Goal: Task Accomplishment & Management: Manage account settings

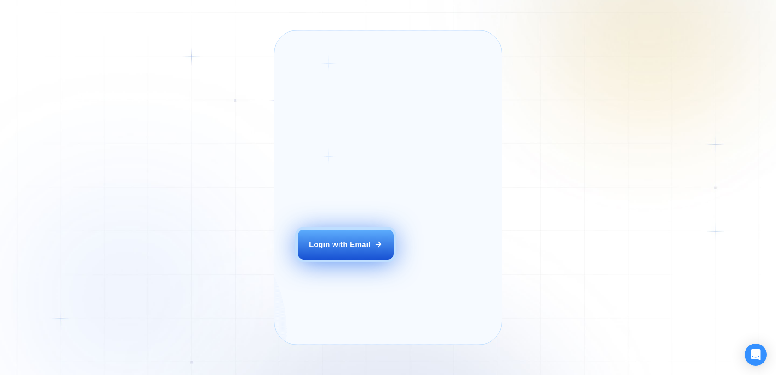
click at [340, 250] on div "Login with Email" at bounding box center [339, 244] width 61 height 11
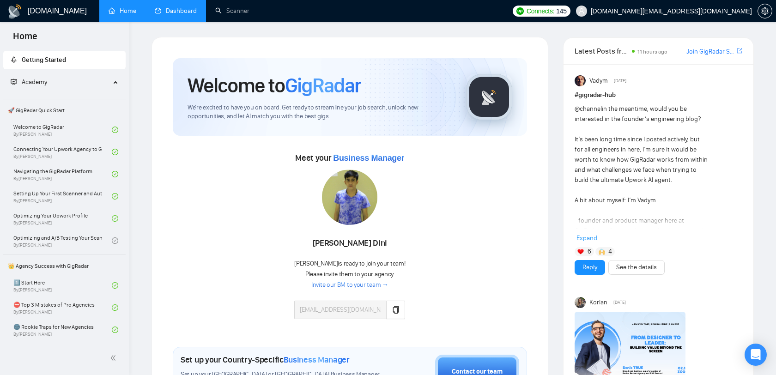
click at [178, 15] on link "Dashboard" at bounding box center [176, 11] width 42 height 8
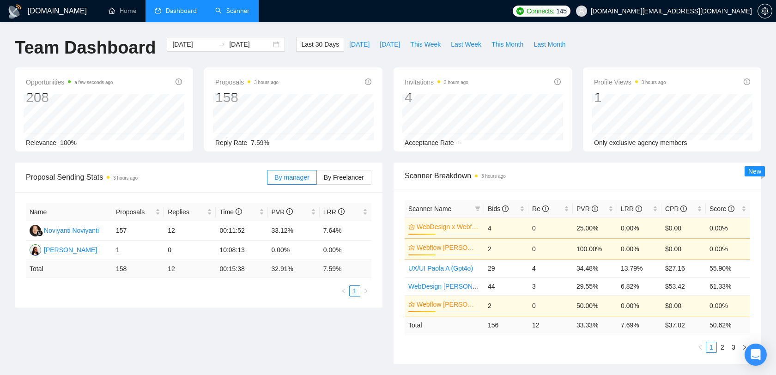
click at [224, 7] on link "Scanner" at bounding box center [232, 11] width 34 height 8
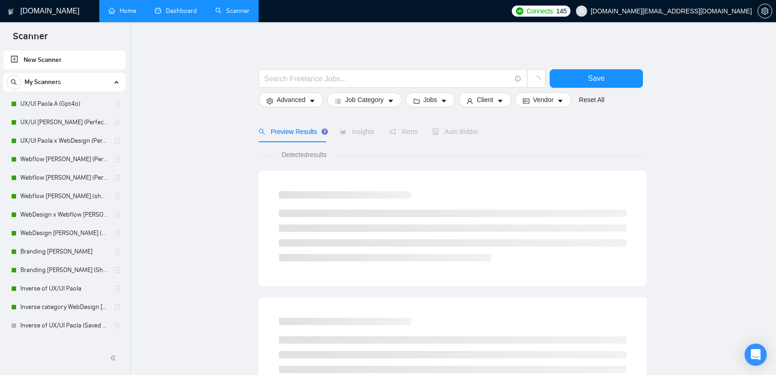
click at [131, 7] on link "Home" at bounding box center [123, 11] width 28 height 8
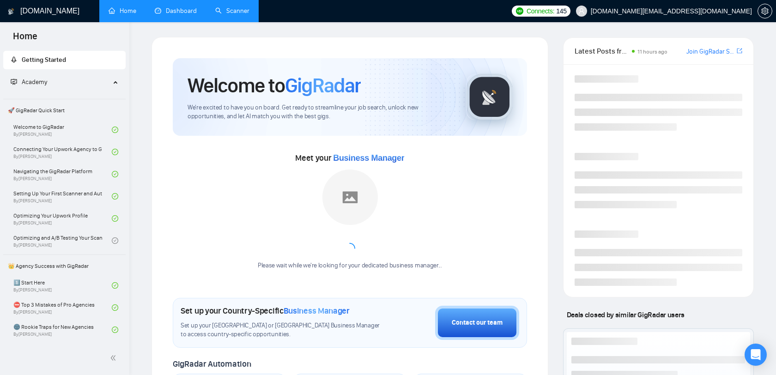
click at [730, 11] on span "dee7.office@gmail.com" at bounding box center [671, 11] width 161 height 0
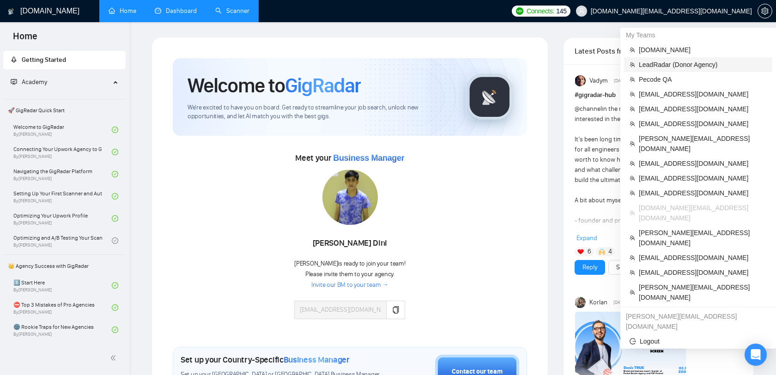
click at [672, 60] on span "LeadRadar (Donor Agency)" at bounding box center [703, 65] width 128 height 10
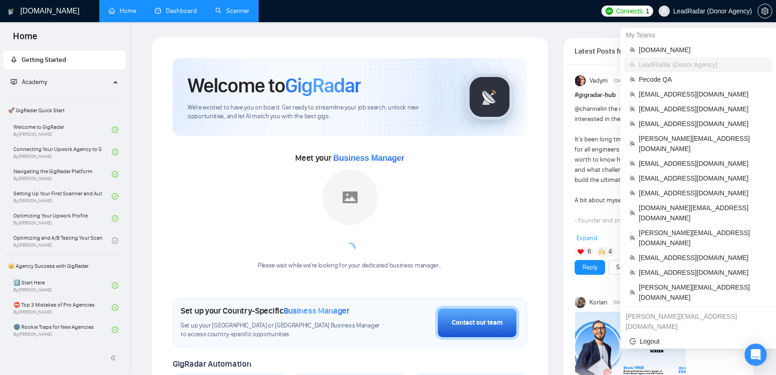
click at [725, 11] on span "LeadRadar (Donor Agency)" at bounding box center [712, 11] width 79 height 0
click at [671, 92] on span "alexrod94@gmail.com" at bounding box center [703, 94] width 128 height 10
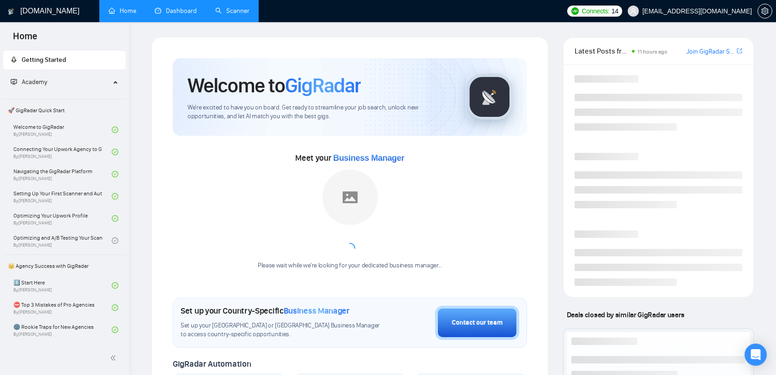
click at [194, 7] on link "Dashboard" at bounding box center [176, 11] width 42 height 8
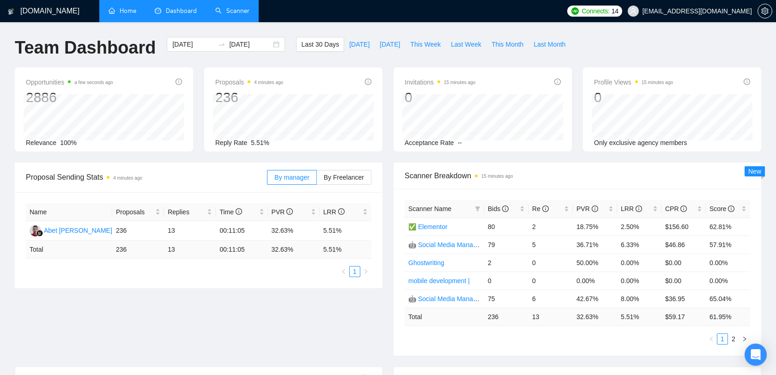
click at [239, 8] on link "Scanner" at bounding box center [232, 11] width 34 height 8
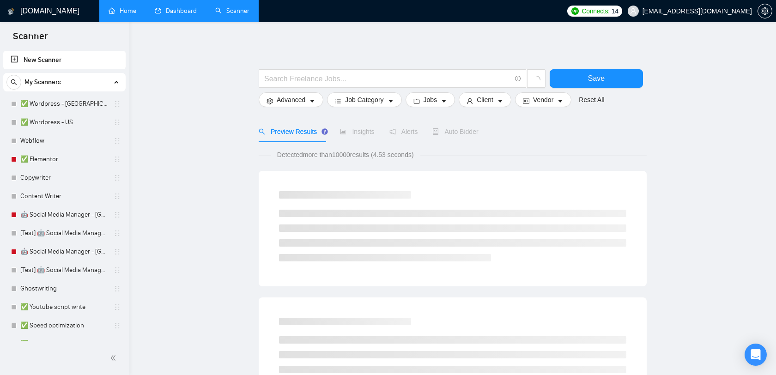
click at [729, 11] on span "alexrod94@gmail.com" at bounding box center [696, 11] width 109 height 0
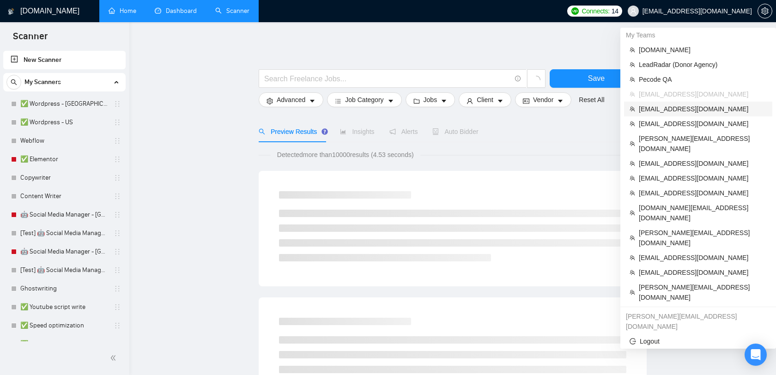
click at [671, 106] on span "arslan@lanars.com" at bounding box center [703, 109] width 128 height 10
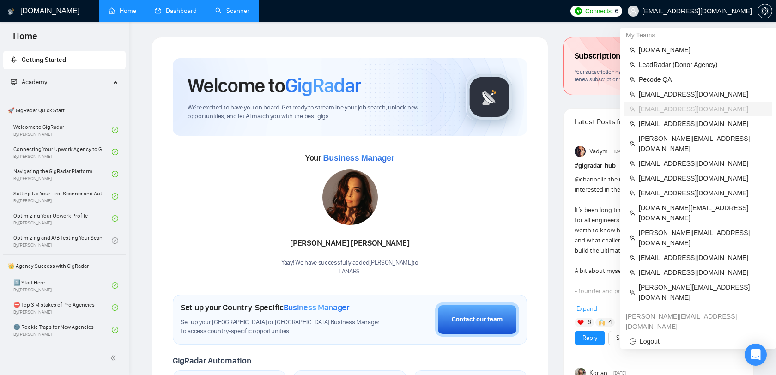
click at [715, 11] on span "arslan@lanars.com" at bounding box center [696, 11] width 109 height 0
click at [689, 122] on span "info@it-dimension.com" at bounding box center [703, 124] width 128 height 10
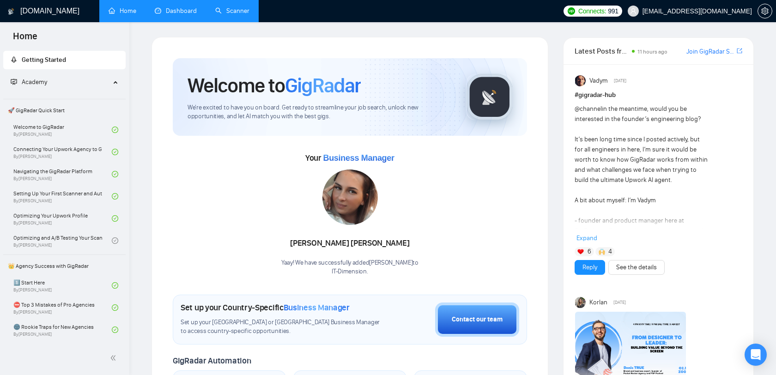
click at [232, 14] on link "Scanner" at bounding box center [232, 11] width 34 height 8
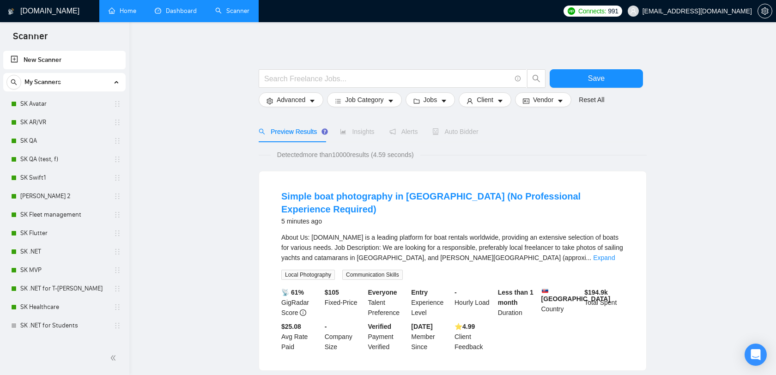
click at [178, 15] on link "Dashboard" at bounding box center [176, 11] width 42 height 8
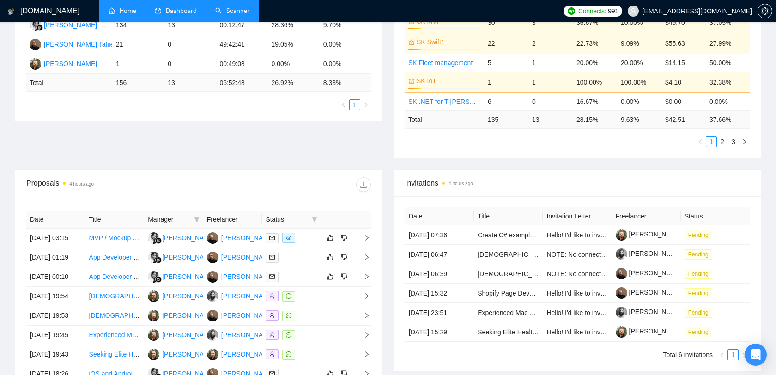
scroll to position [296, 0]
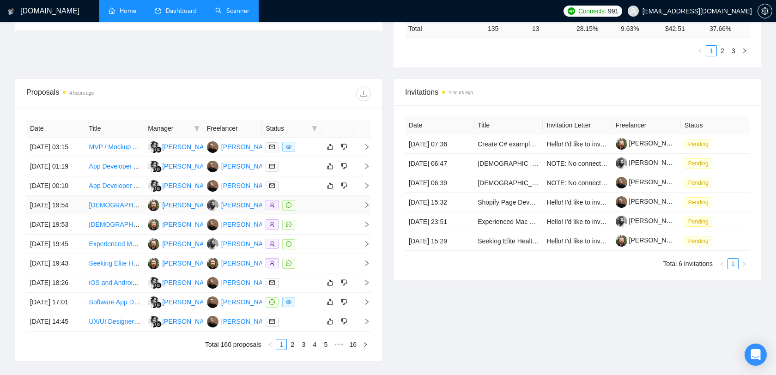
click at [310, 211] on div at bounding box center [292, 205] width 52 height 11
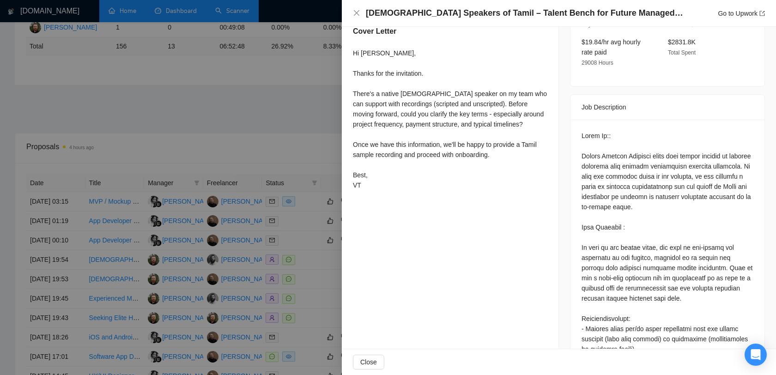
scroll to position [386, 0]
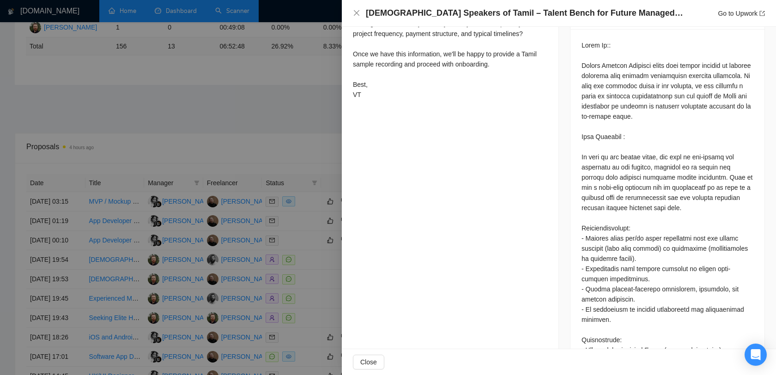
click at [308, 133] on div at bounding box center [388, 187] width 776 height 375
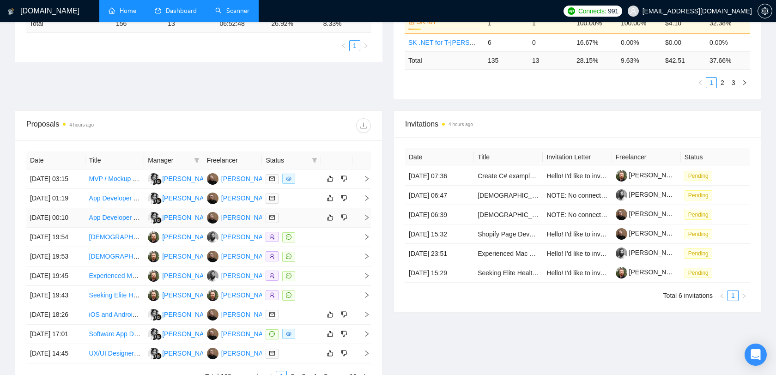
scroll to position [271, 0]
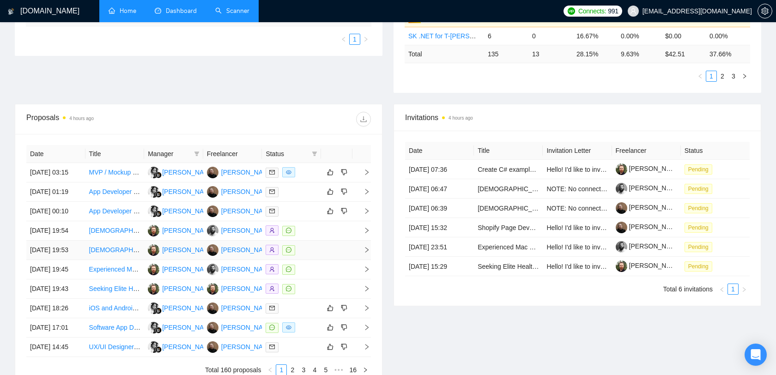
click at [306, 255] on div at bounding box center [292, 250] width 52 height 11
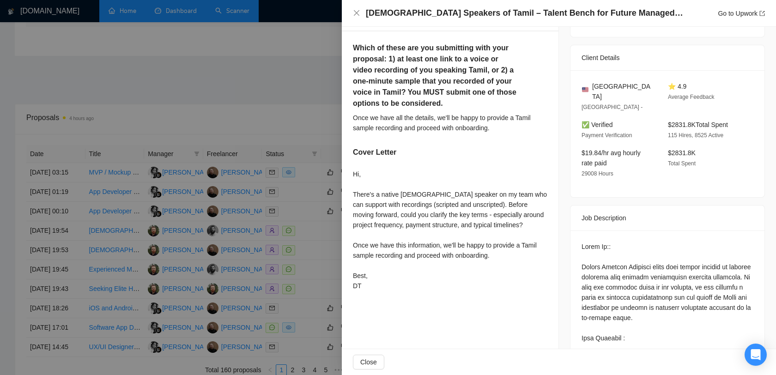
scroll to position [181, 0]
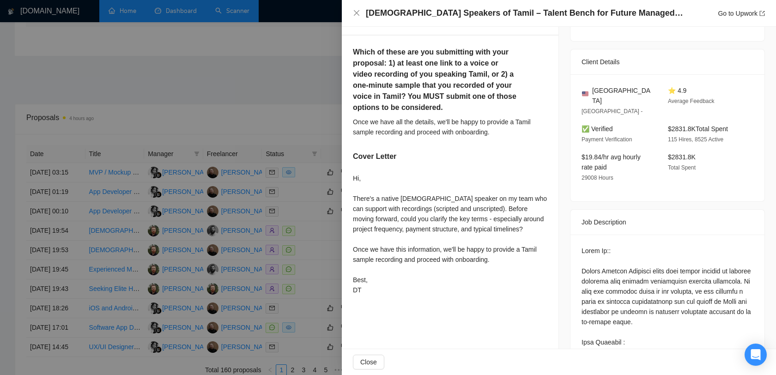
click at [303, 190] on div at bounding box center [388, 187] width 776 height 375
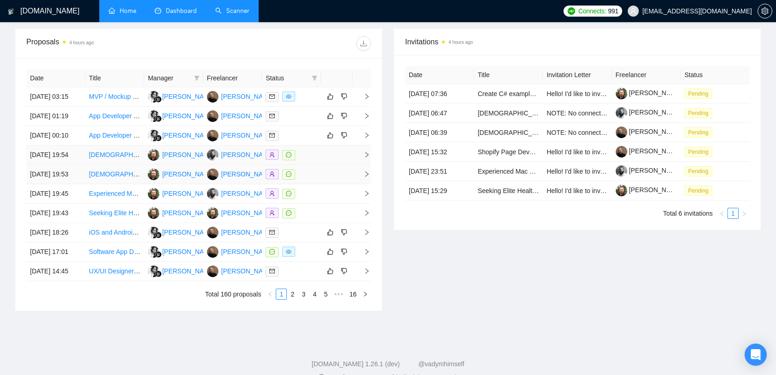
scroll to position [354, 0]
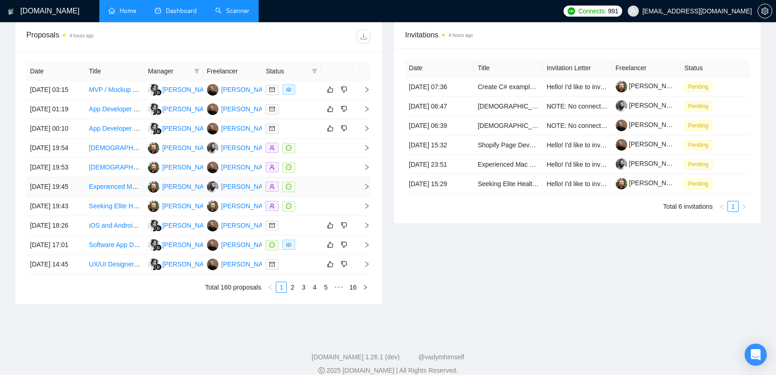
click at [321, 197] on td at bounding box center [336, 186] width 31 height 19
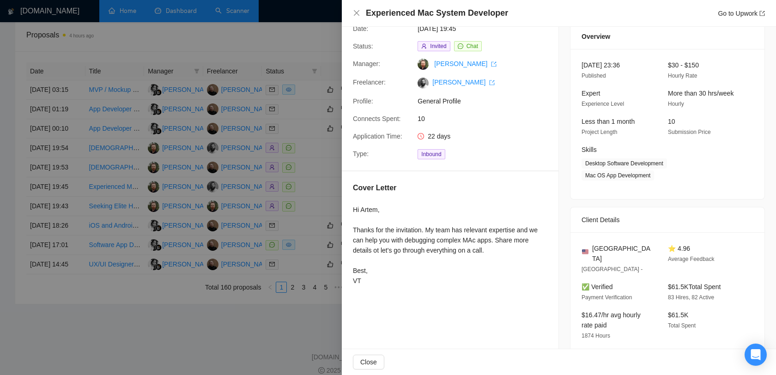
scroll to position [34, 0]
click at [315, 135] on div at bounding box center [388, 187] width 776 height 375
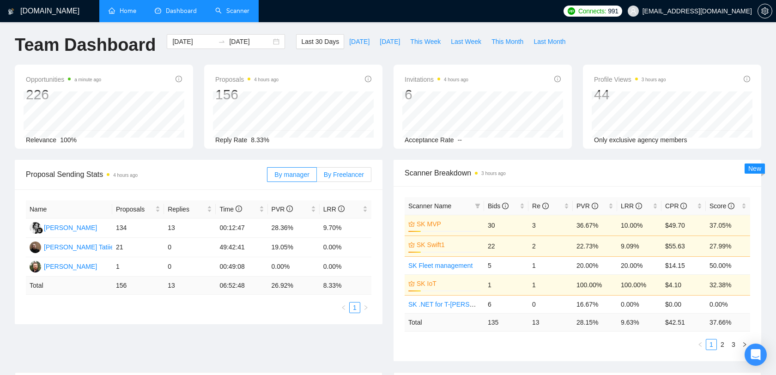
scroll to position [0, 0]
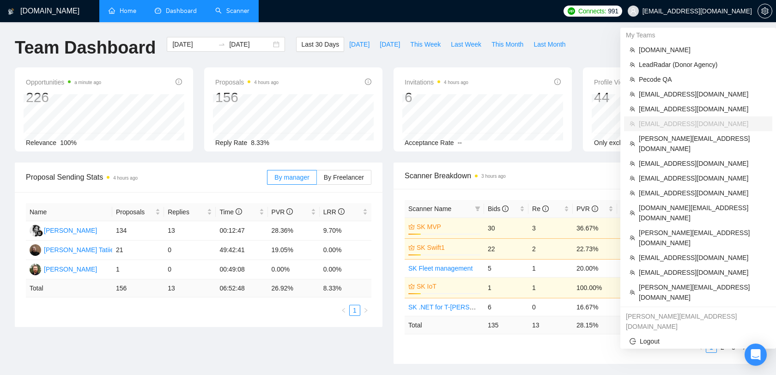
click at [712, 11] on span "info@it-dimension.com" at bounding box center [696, 11] width 109 height 0
click at [679, 135] on span "oleksandr@webhelpagency.com" at bounding box center [703, 143] width 128 height 20
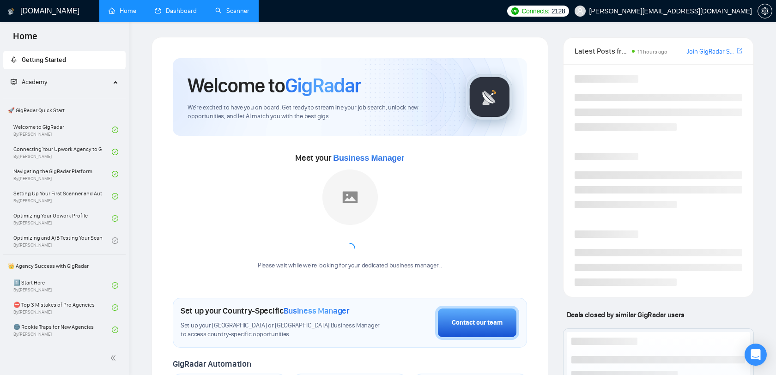
click at [190, 23] on div "GigRadar.io Home Dashboard Scanner Connects: 2128 oleksandr@webhelpagency.com W…" at bounding box center [452, 364] width 647 height 728
click at [185, 15] on link "Dashboard" at bounding box center [176, 11] width 42 height 8
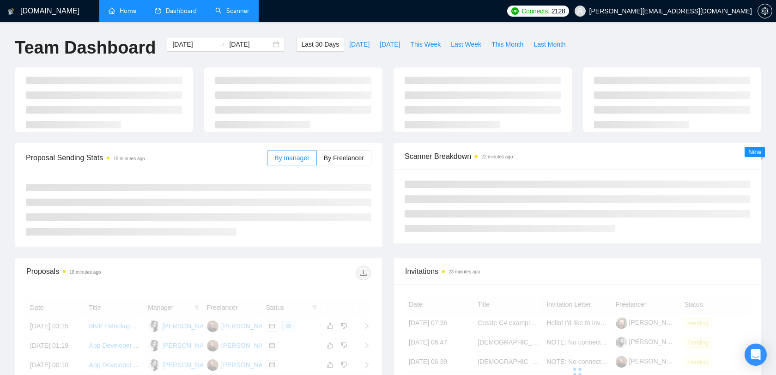
click at [219, 15] on link "Scanner" at bounding box center [232, 11] width 34 height 8
